Goal: Task Accomplishment & Management: Use online tool/utility

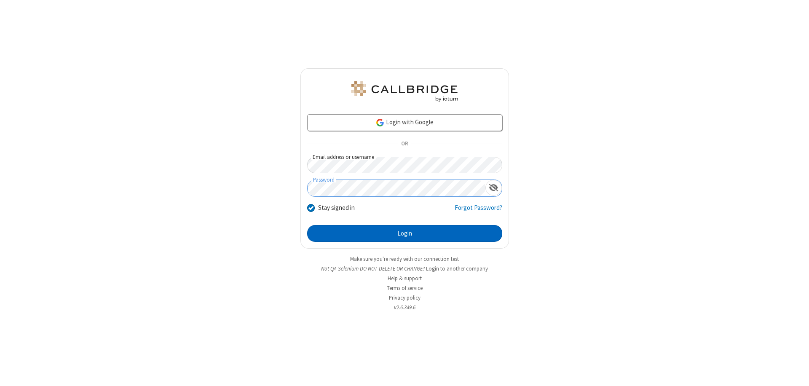
click at [404, 233] on button "Login" at bounding box center [404, 233] width 195 height 17
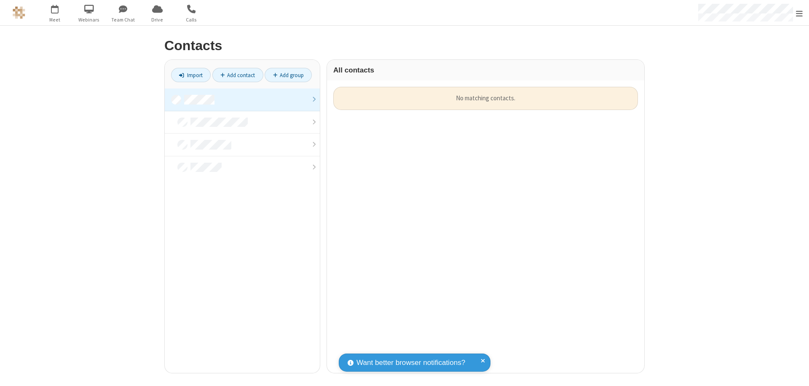
scroll to position [286, 311]
click at [242, 99] on link at bounding box center [242, 99] width 155 height 23
click at [191, 75] on link "Import" at bounding box center [191, 75] width 40 height 14
